Goal: Task Accomplishment & Management: Manage account settings

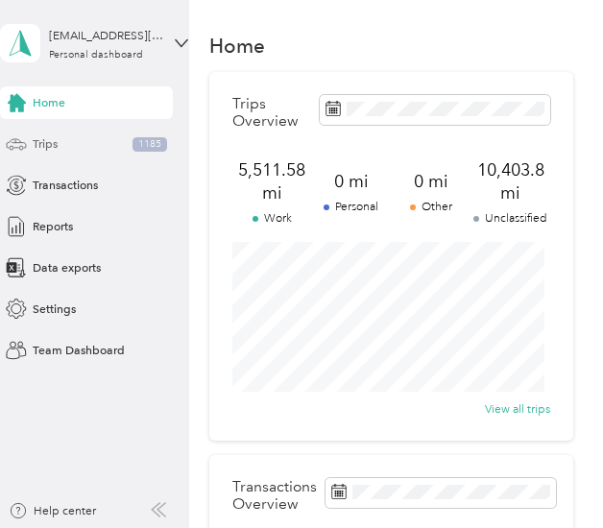
click at [46, 151] on span "Trips" at bounding box center [45, 143] width 25 height 17
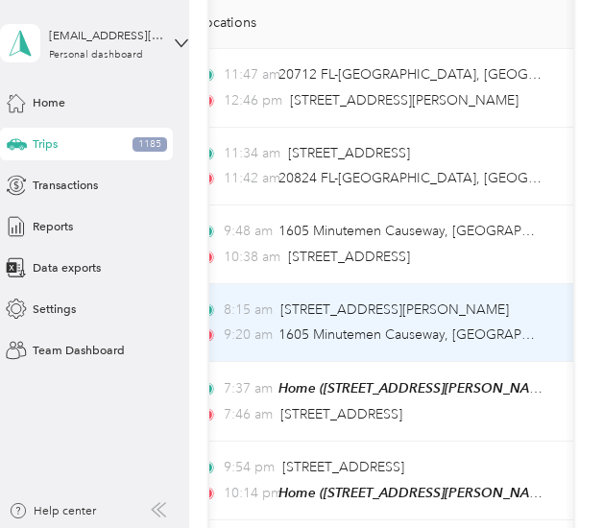
scroll to position [0, 203]
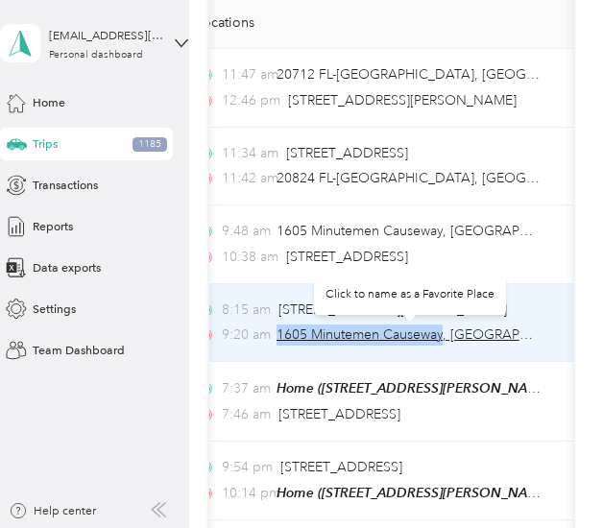
drag, startPoint x: 279, startPoint y: 337, endPoint x: 445, endPoint y: 336, distance: 166.0
click at [445, 336] on span "1605 Minutemen Causeway, [GEOGRAPHIC_DATA], [GEOGRAPHIC_DATA]" at bounding box center [505, 334] width 458 height 16
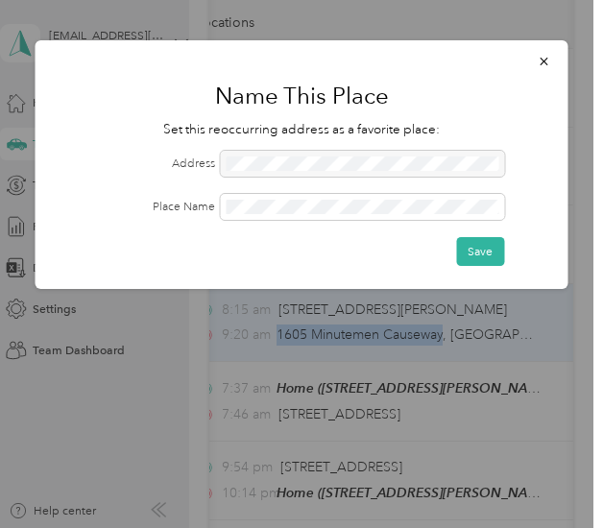
copy span "1605 Minutemen Causeway"
click at [543, 60] on icon "button" at bounding box center [543, 62] width 8 height 8
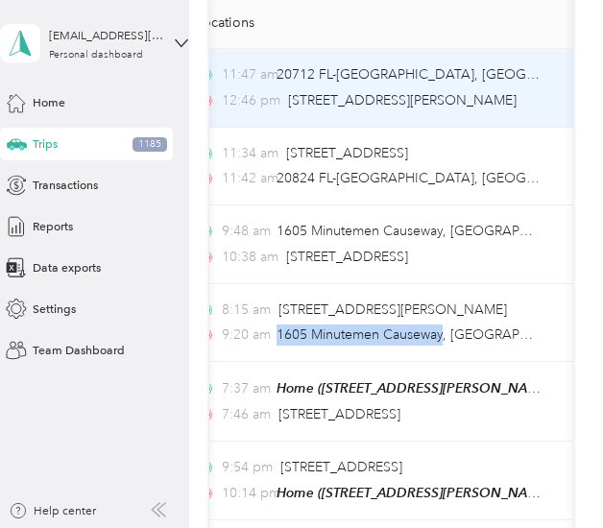
copy span "1605 Minutemen Causeway"
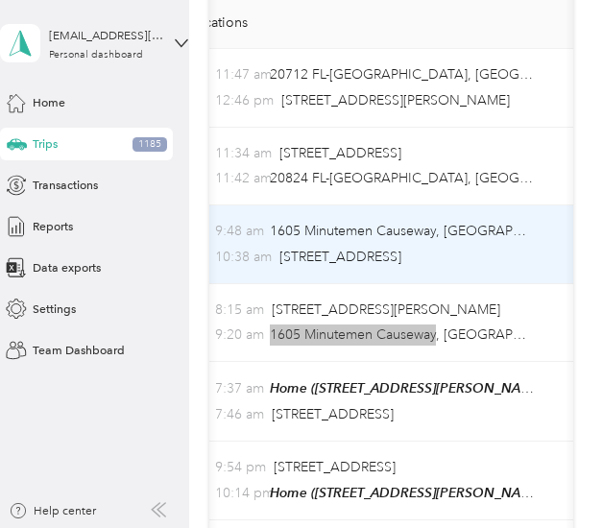
scroll to position [0, 209]
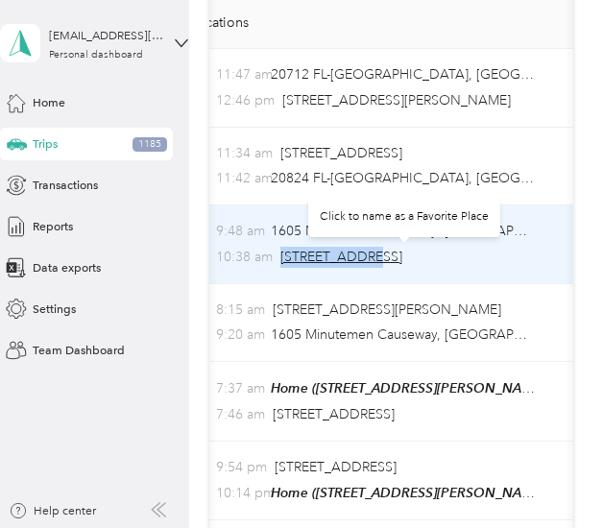
drag, startPoint x: 279, startPoint y: 257, endPoint x: 370, endPoint y: 260, distance: 91.2
click at [370, 260] on div "10:38 am [STREET_ADDRESS]" at bounding box center [362, 257] width 345 height 21
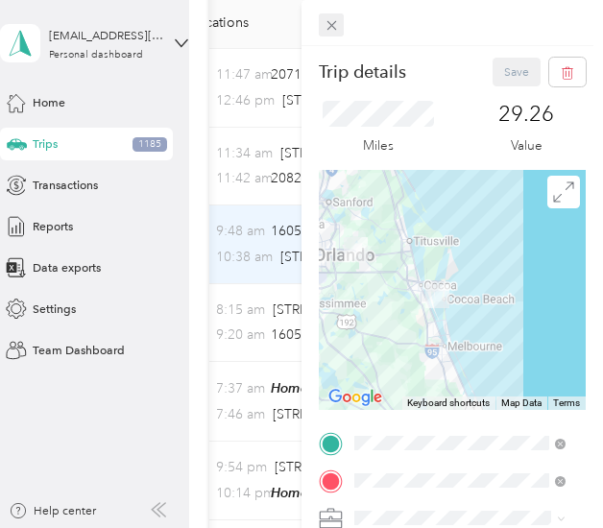
click at [332, 25] on icon at bounding box center [331, 25] width 16 height 16
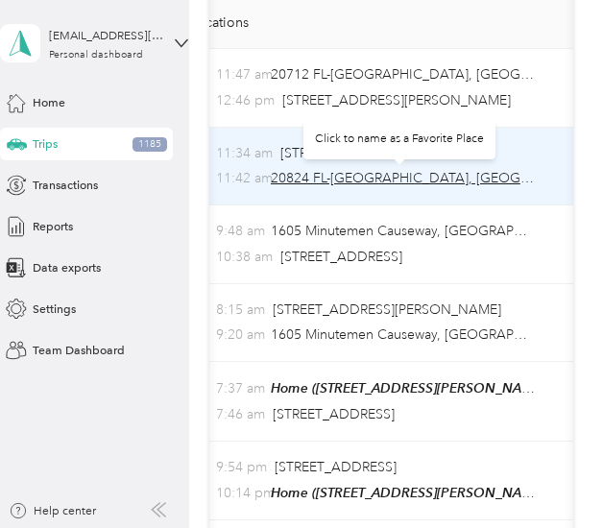
click at [292, 179] on span "20824 FL-[GEOGRAPHIC_DATA], [GEOGRAPHIC_DATA]" at bounding box center [443, 178] width 344 height 16
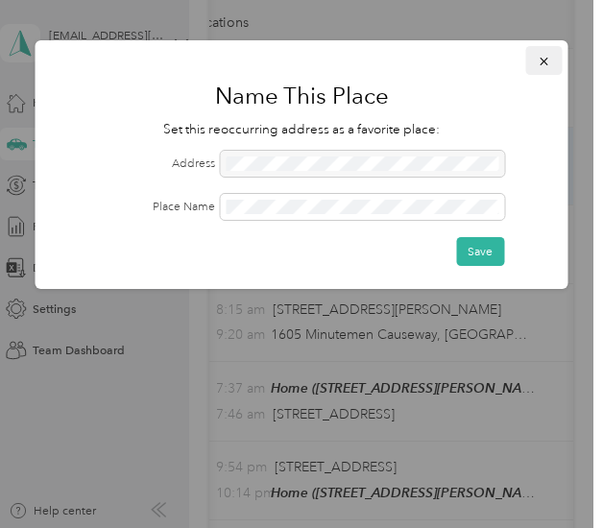
click at [545, 59] on icon "button" at bounding box center [543, 61] width 13 height 13
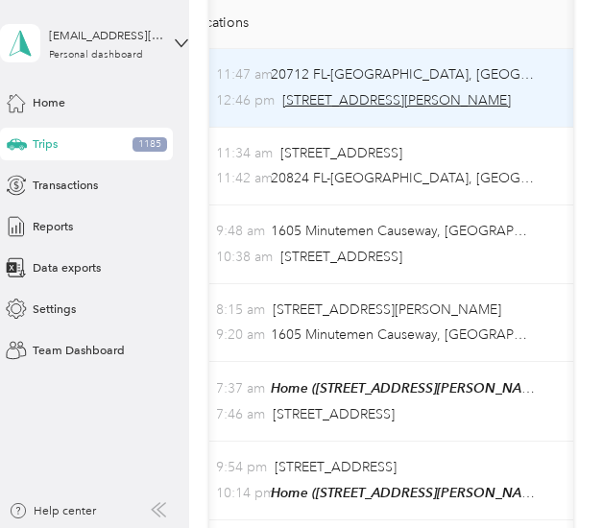
click at [297, 102] on span "[STREET_ADDRESS][PERSON_NAME]" at bounding box center [396, 100] width 228 height 16
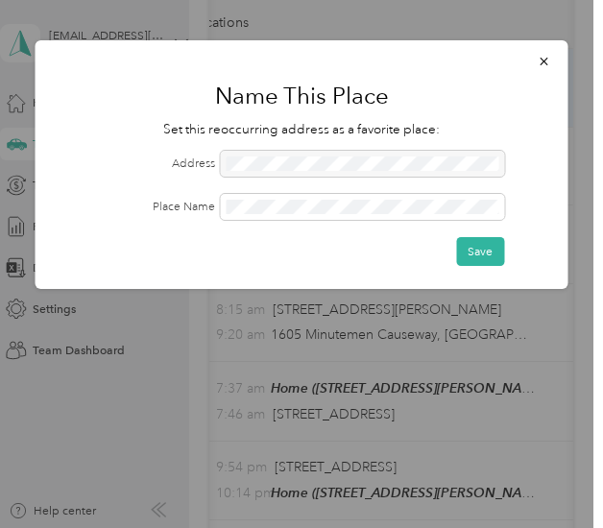
drag, startPoint x: 226, startPoint y: 163, endPoint x: 350, endPoint y: 158, distance: 124.9
click at [350, 158] on div at bounding box center [363, 164] width 284 height 26
click at [541, 60] on icon "button" at bounding box center [543, 61] width 13 height 13
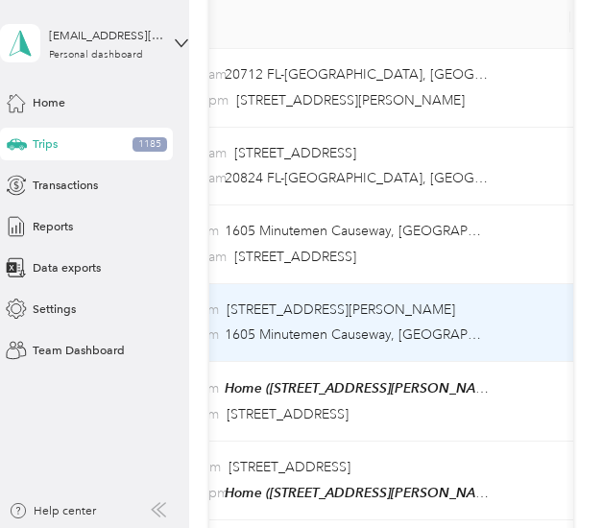
scroll to position [0, 258]
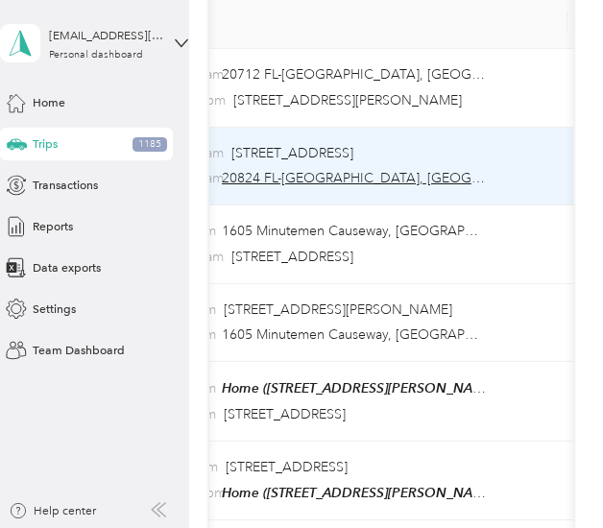
click at [247, 182] on span "20824 FL-[GEOGRAPHIC_DATA], [GEOGRAPHIC_DATA]" at bounding box center [394, 178] width 344 height 16
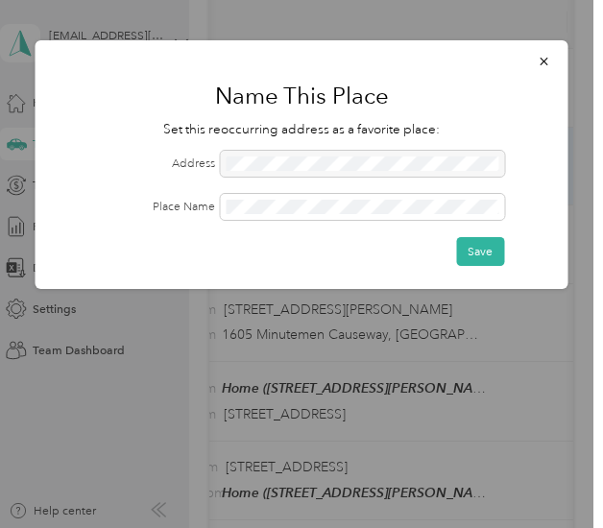
drag, startPoint x: 443, startPoint y: 163, endPoint x: 303, endPoint y: 163, distance: 140.1
click at [303, 163] on div at bounding box center [363, 164] width 284 height 26
click at [540, 58] on icon "button" at bounding box center [543, 62] width 8 height 8
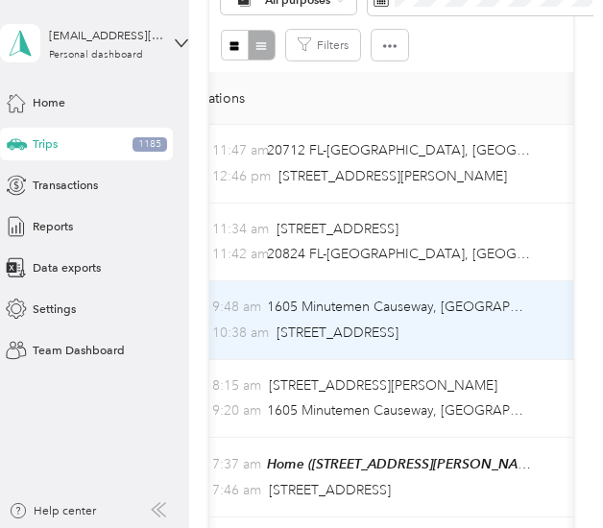
scroll to position [273, 0]
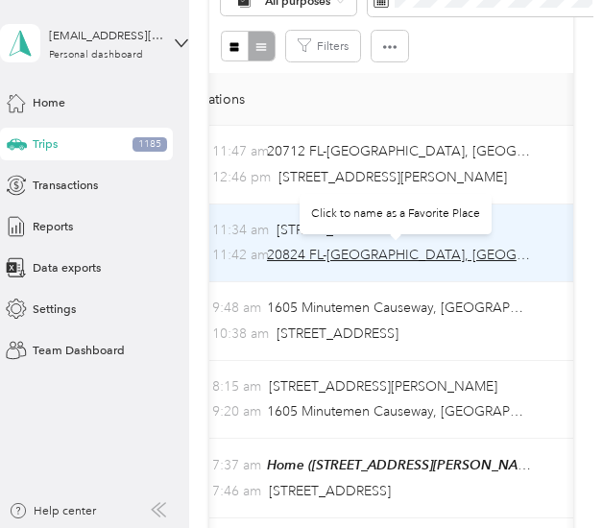
click at [298, 255] on span "20824 FL-[GEOGRAPHIC_DATA], [GEOGRAPHIC_DATA]" at bounding box center [439, 255] width 344 height 16
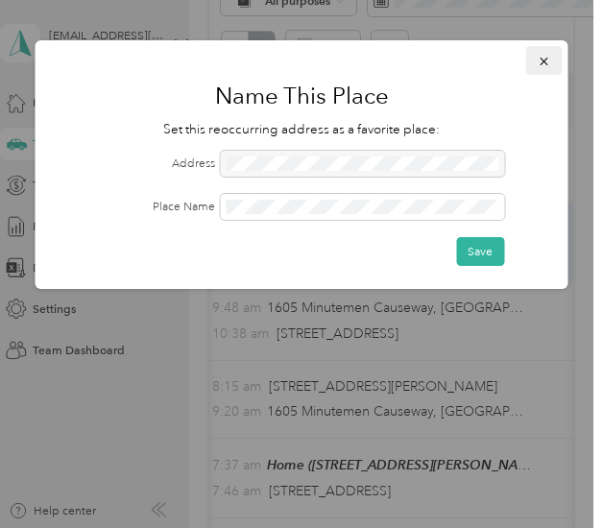
click at [545, 47] on button "button" at bounding box center [544, 60] width 36 height 29
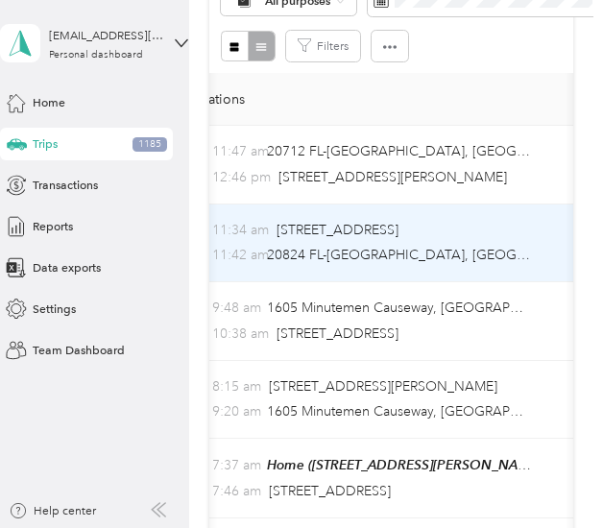
click at [234, 270] on td "11:34 am [STREET_ADDRESS] 11:42 am 20824 FL-[GEOGRAPHIC_DATA], [GEOGRAPHIC_DATA]" at bounding box center [391, 243] width 441 height 79
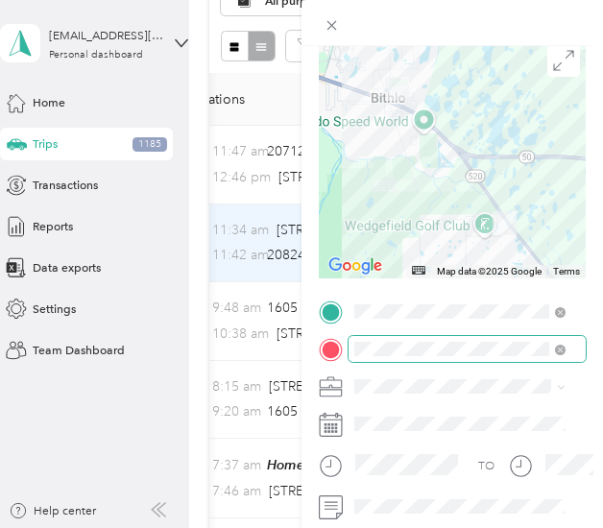
scroll to position [132, 0]
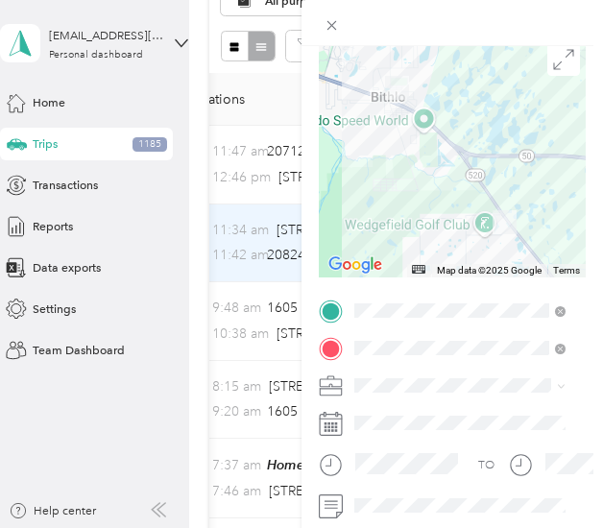
click at [372, 37] on div at bounding box center [451, 23] width 301 height 46
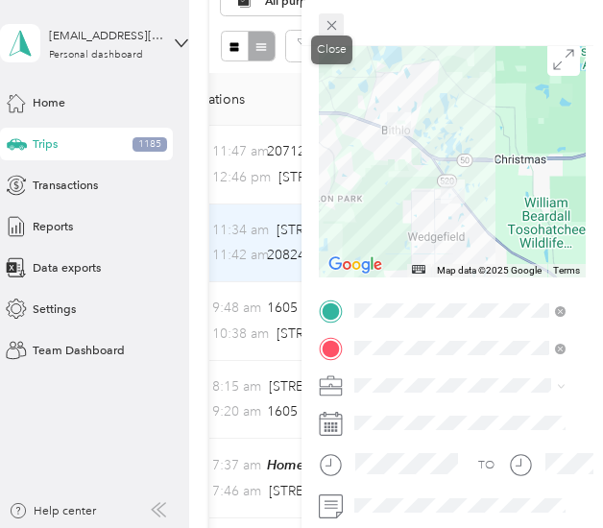
click at [327, 21] on icon at bounding box center [331, 26] width 10 height 10
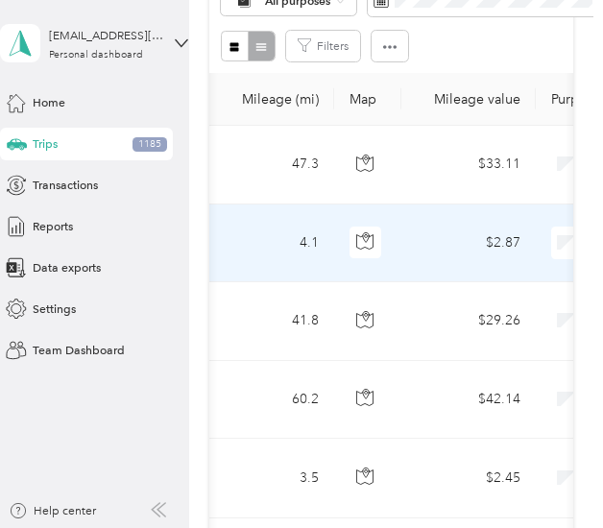
scroll to position [0, 553]
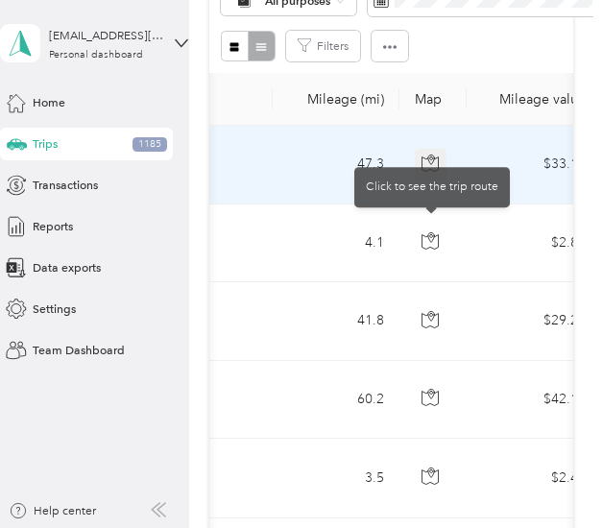
click at [434, 158] on icon "button" at bounding box center [431, 160] width 6 height 10
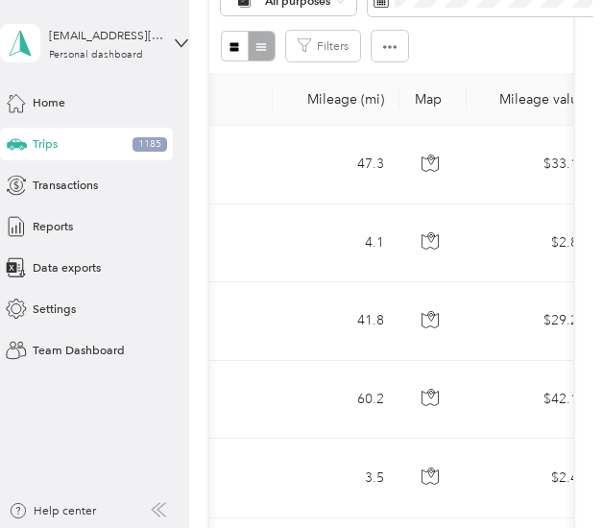
click at [503, 51] on div "Filters" at bounding box center [391, 46] width 341 height 31
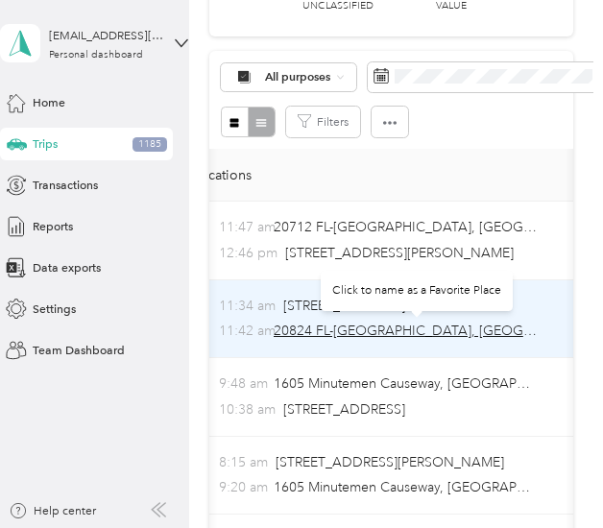
scroll to position [0, 176]
